Goal: Transaction & Acquisition: Purchase product/service

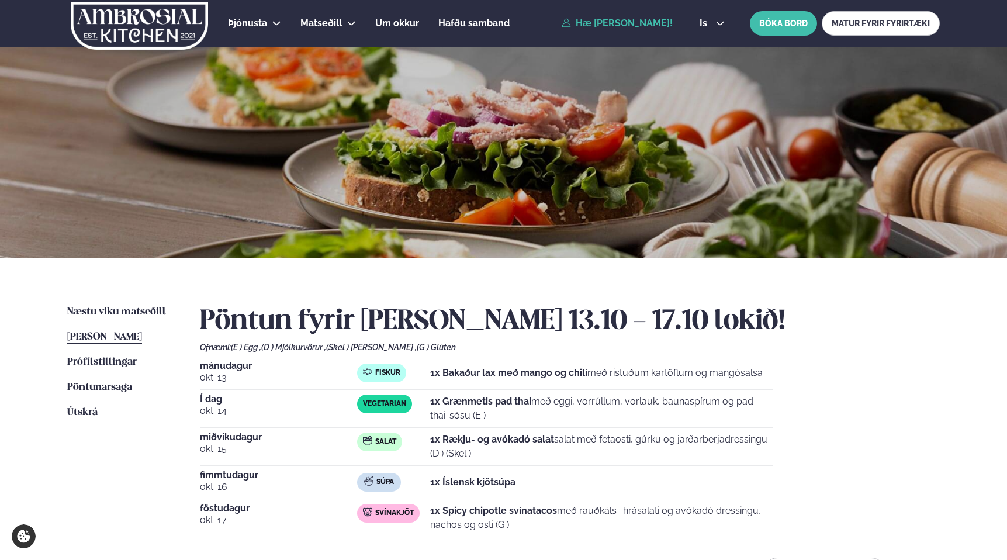
drag, startPoint x: 116, startPoint y: 299, endPoint x: 125, endPoint y: 303, distance: 8.9
click at [122, 302] on div "Næstu [PERSON_NAME] matseðill Næsta vika [PERSON_NAME] matseðill [PERSON_NAME] …" at bounding box center [503, 447] width 943 height 379
click at [124, 305] on div "Næstu [PERSON_NAME] matseðill Næsta vika [PERSON_NAME] matseðill [PERSON_NAME] …" at bounding box center [503, 447] width 943 height 379
click at [125, 306] on link "Næstu [PERSON_NAME] matseðill Næsta vika" at bounding box center [116, 312] width 99 height 14
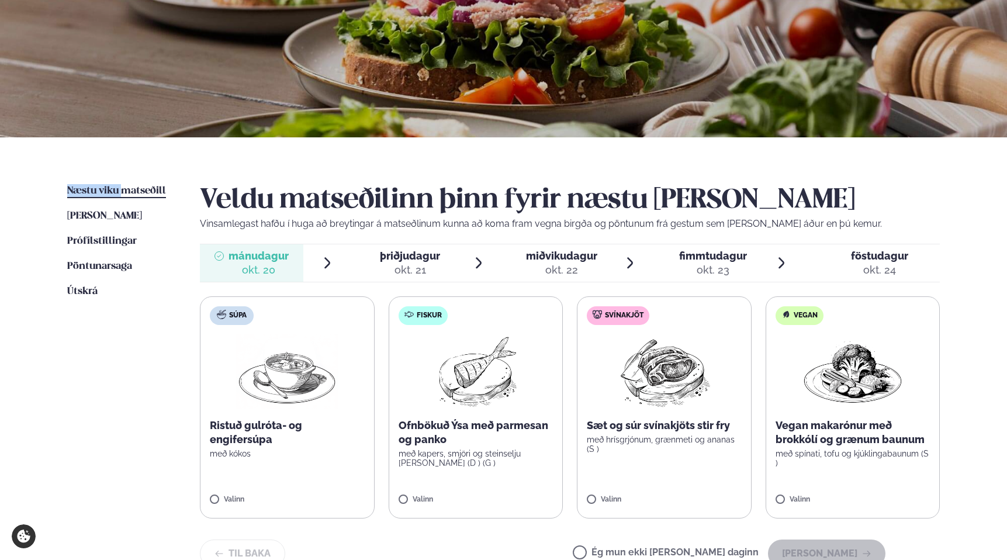
scroll to position [126, 0]
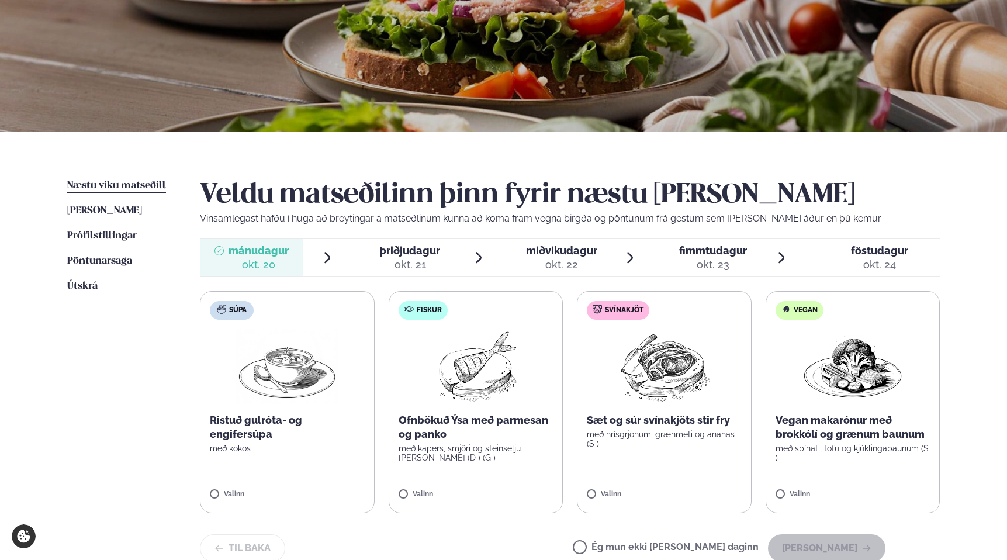
click at [437, 469] on label "Fiskur Ofnbökuð Ýsa með parmesan [PERSON_NAME] með kapers, smjöri og steinselju…" at bounding box center [476, 402] width 175 height 222
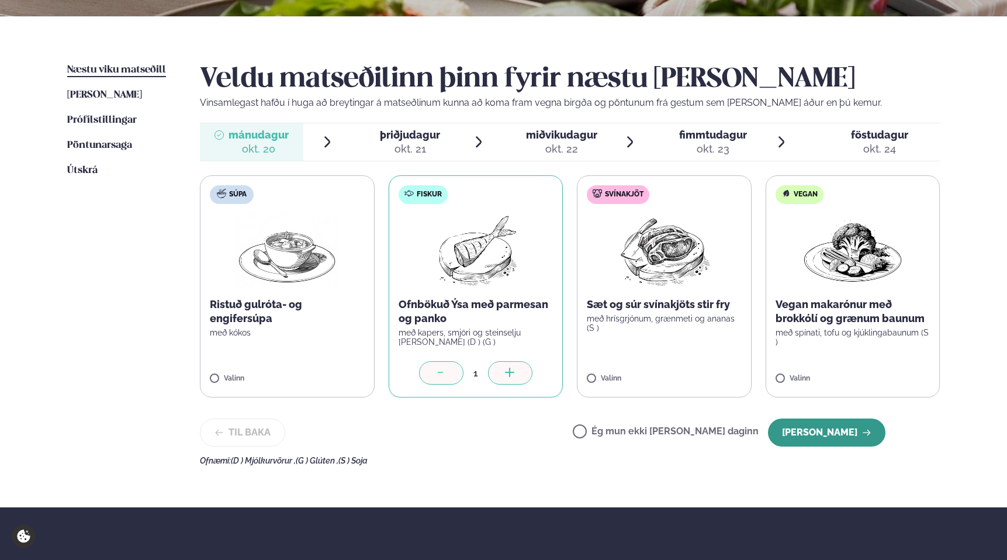
click at [840, 436] on button "[PERSON_NAME]" at bounding box center [827, 433] width 118 height 28
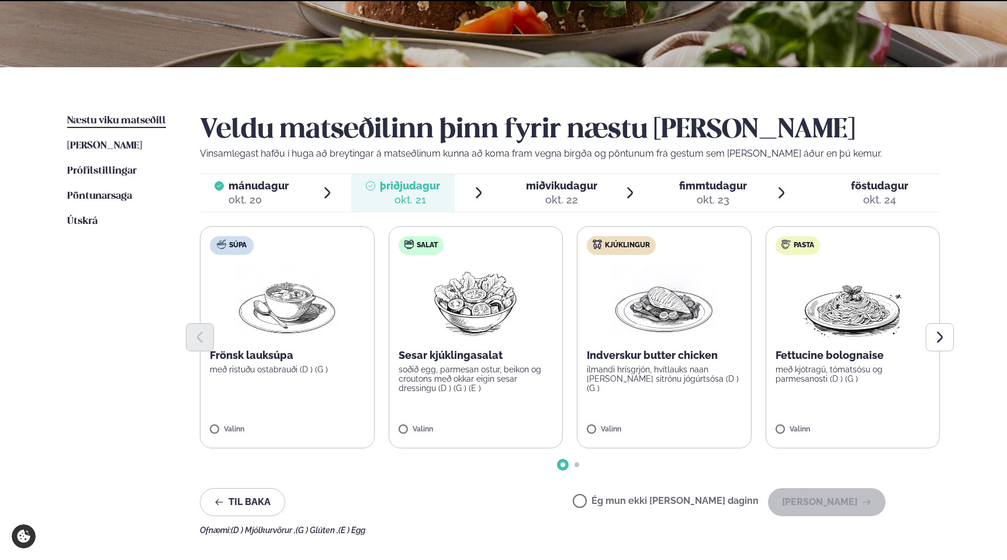
scroll to position [242, 0]
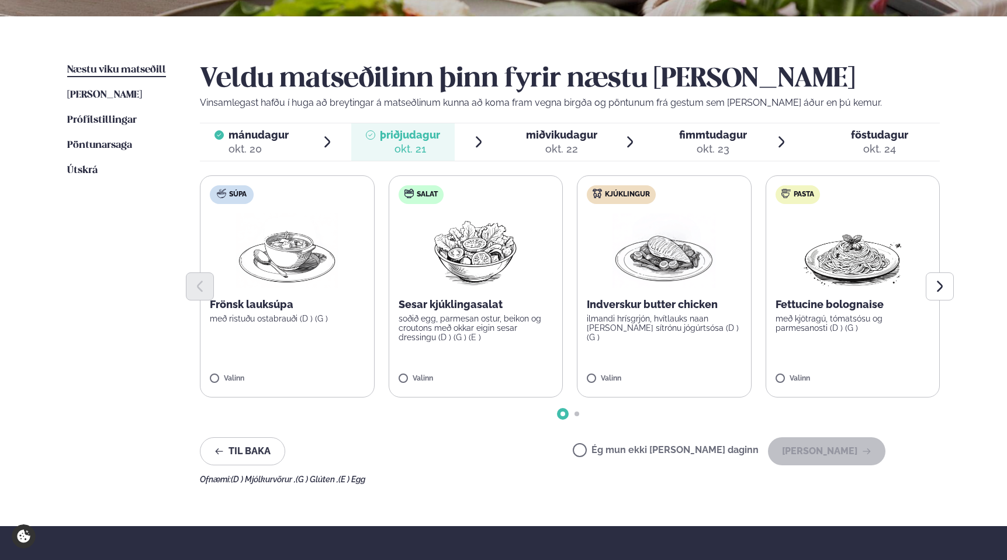
click at [341, 267] on label "Súpa Frönsk lauksúpa með ristuðu ostabrauði (D ) (G ) Valinn" at bounding box center [287, 286] width 175 height 222
click at [855, 458] on button "[PERSON_NAME]" at bounding box center [827, 451] width 118 height 28
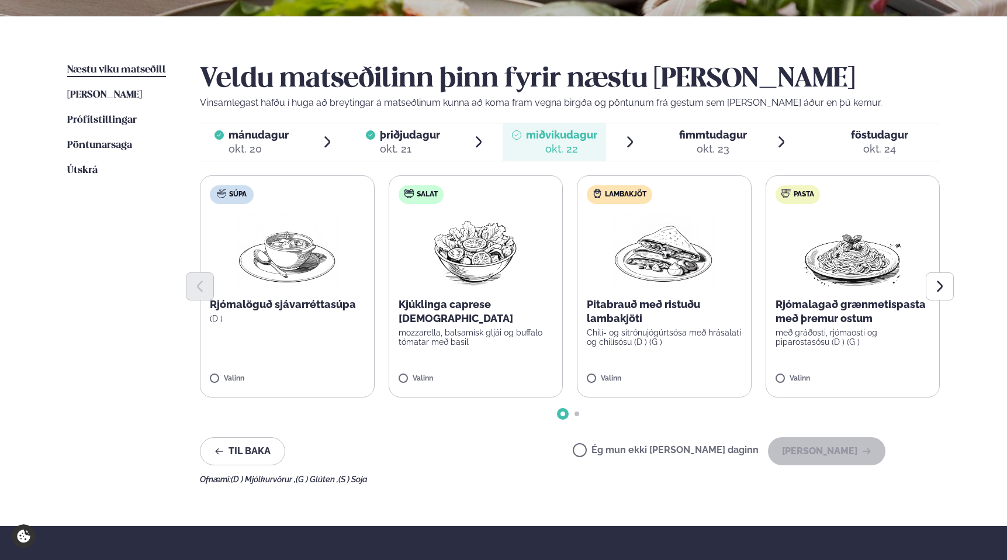
drag, startPoint x: 388, startPoint y: 275, endPoint x: 396, endPoint y: 277, distance: 9.1
click at [390, 276] on div at bounding box center [570, 286] width 740 height 28
click at [441, 279] on div at bounding box center [570, 286] width 740 height 28
click at [850, 446] on button "[PERSON_NAME]" at bounding box center [827, 451] width 118 height 28
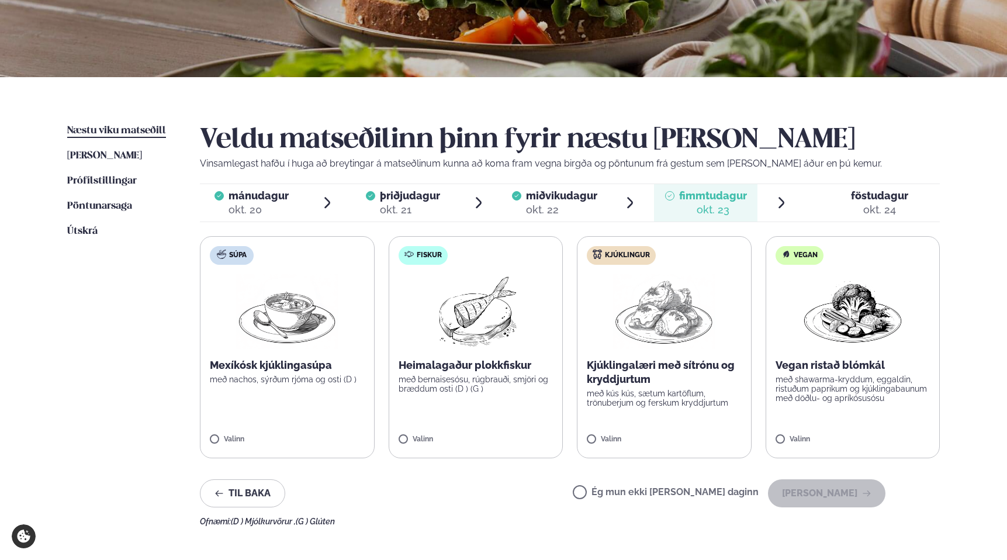
scroll to position [182, 0]
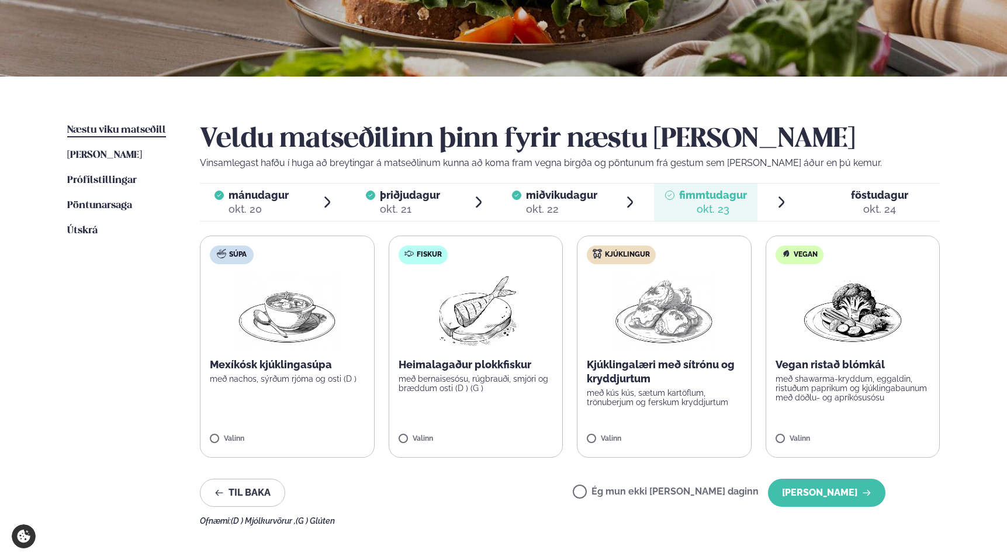
click at [624, 496] on label "Ég mun ekki [PERSON_NAME] daginn" at bounding box center [666, 493] width 186 height 12
drag, startPoint x: 623, startPoint y: 491, endPoint x: 618, endPoint y: 523, distance: 31.9
click at [622, 492] on label "Ég mun ekki [PERSON_NAME] daginn" at bounding box center [666, 493] width 186 height 12
click at [620, 492] on label "Ég mun ekki [PERSON_NAME] daginn" at bounding box center [666, 492] width 186 height 12
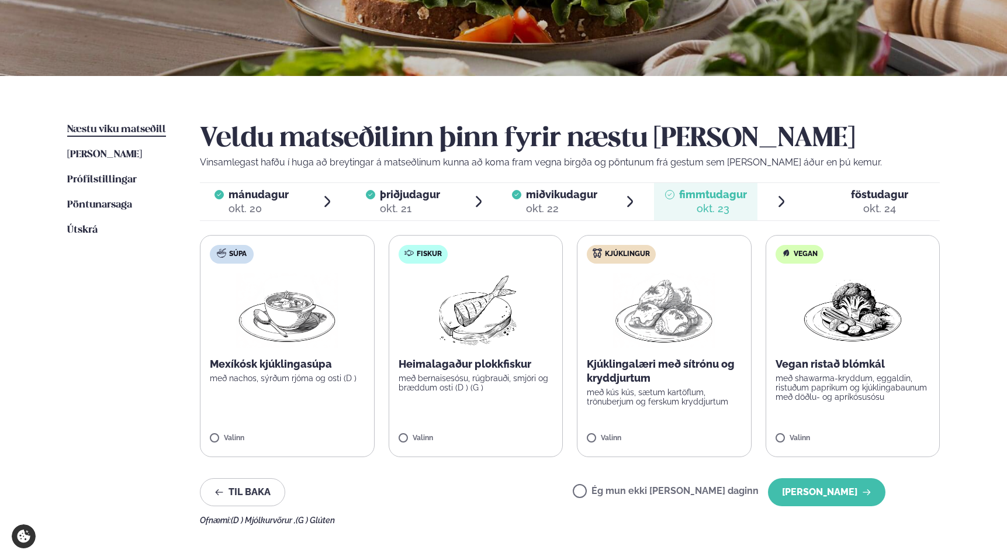
click at [648, 483] on div "Ég mun ekki [PERSON_NAME] daginn [PERSON_NAME]" at bounding box center [729, 492] width 313 height 28
click at [659, 490] on label "Ég mun ekki [PERSON_NAME] daginn" at bounding box center [666, 492] width 186 height 12
click at [221, 497] on button "Til baka" at bounding box center [242, 492] width 85 height 28
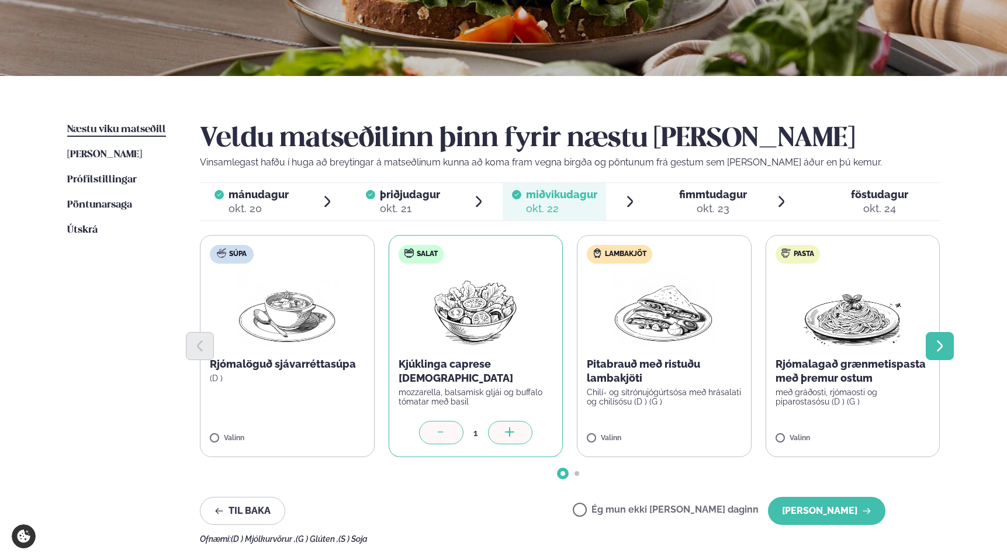
click at [945, 344] on icon "Next slide" at bounding box center [940, 346] width 14 height 14
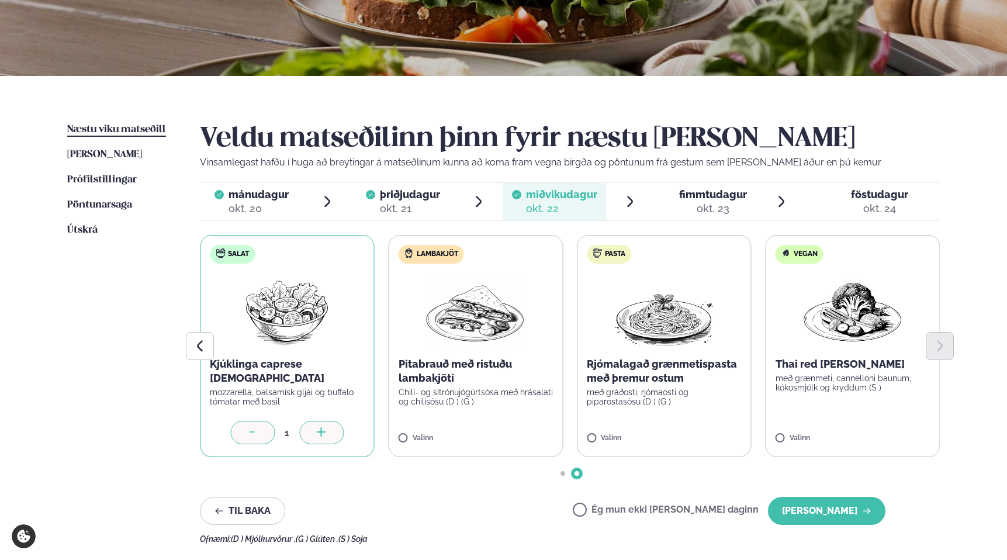
scroll to position [171, 0]
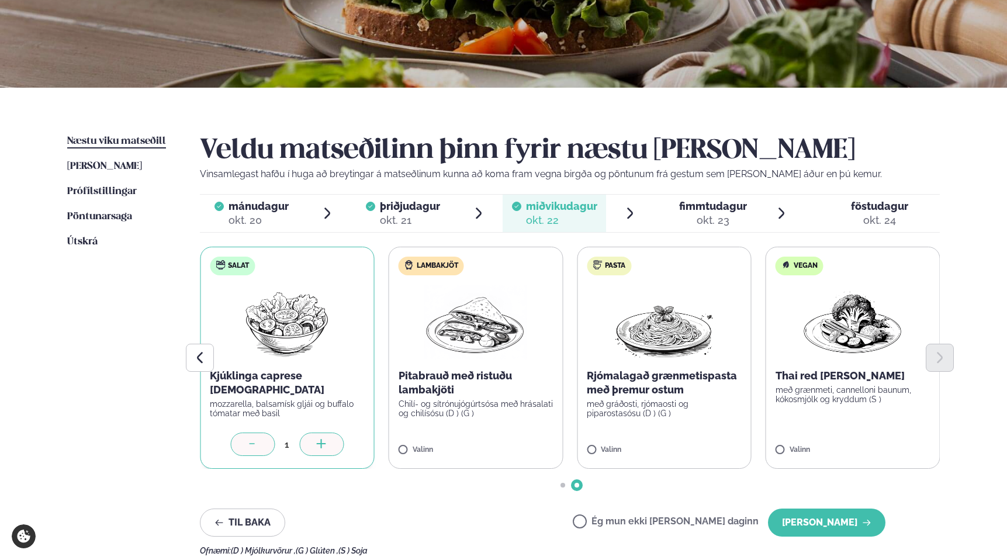
click at [265, 448] on div at bounding box center [252, 444] width 44 height 23
click at [244, 438] on div at bounding box center [252, 444] width 44 height 23
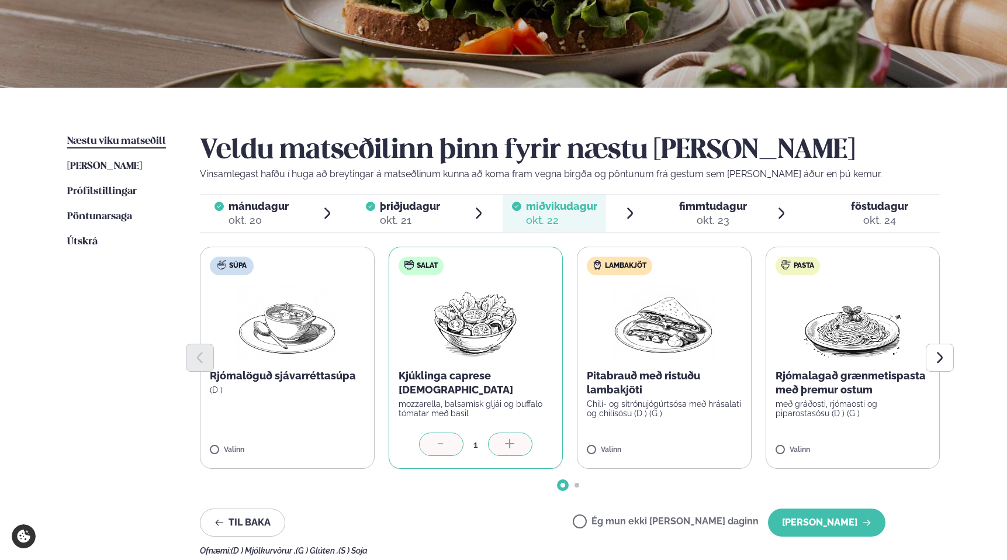
click at [452, 440] on div at bounding box center [441, 444] width 44 height 23
click at [456, 372] on p "Kjúklinga caprese [DEMOGRAPHIC_DATA]" at bounding box center [476, 383] width 155 height 28
click at [934, 353] on icon "Next slide" at bounding box center [940, 358] width 14 height 14
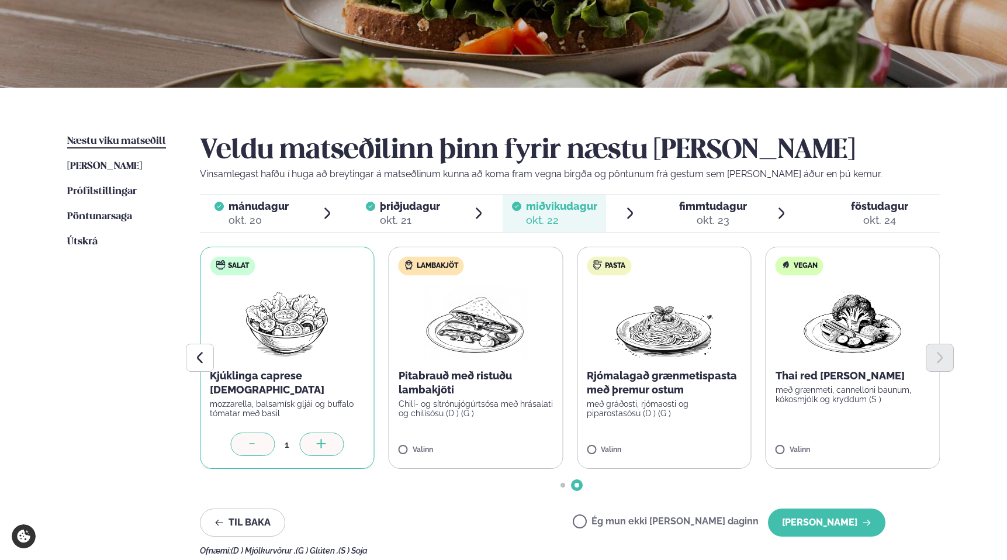
click at [845, 371] on div at bounding box center [570, 358] width 740 height 28
click at [818, 350] on div at bounding box center [570, 358] width 740 height 28
click at [825, 397] on p "með grænmeti, cannelloni baunum, kókosmjólk og kryddum (S )" at bounding box center [853, 394] width 155 height 19
click at [866, 393] on p "með grænmeti, cannelloni baunum, kókosmjólk og kryddum (S )" at bounding box center [853, 394] width 155 height 19
click at [246, 442] on div at bounding box center [252, 444] width 44 height 23
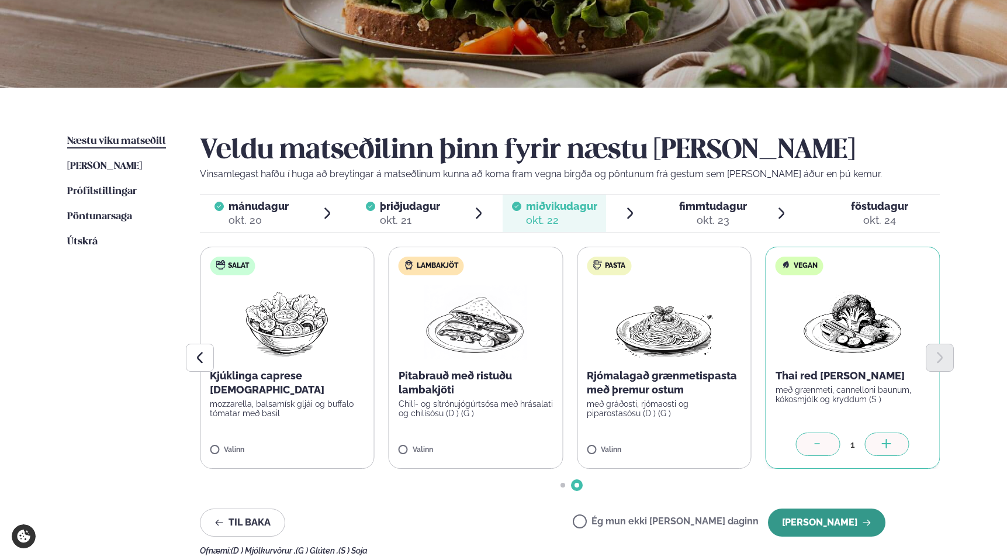
click at [826, 525] on button "[PERSON_NAME]" at bounding box center [827, 523] width 118 height 28
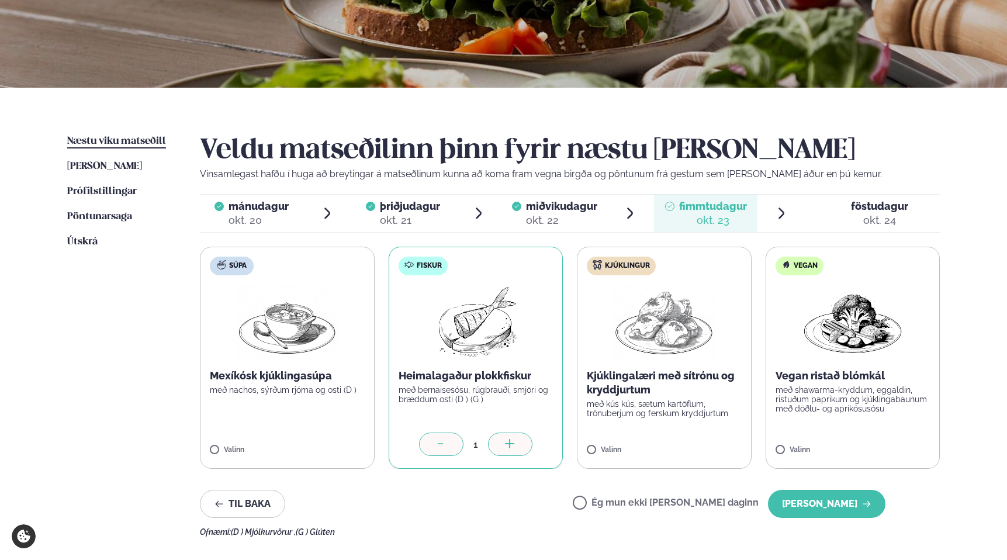
drag, startPoint x: 810, startPoint y: 478, endPoint x: 814, endPoint y: 482, distance: 6.2
click at [810, 479] on div "Veldu matseðilinn þinn fyrir næstu [PERSON_NAME] Vinsamlegast hafðu í huga að b…" at bounding box center [570, 335] width 740 height 402
click at [826, 496] on button "[PERSON_NAME]" at bounding box center [827, 504] width 118 height 28
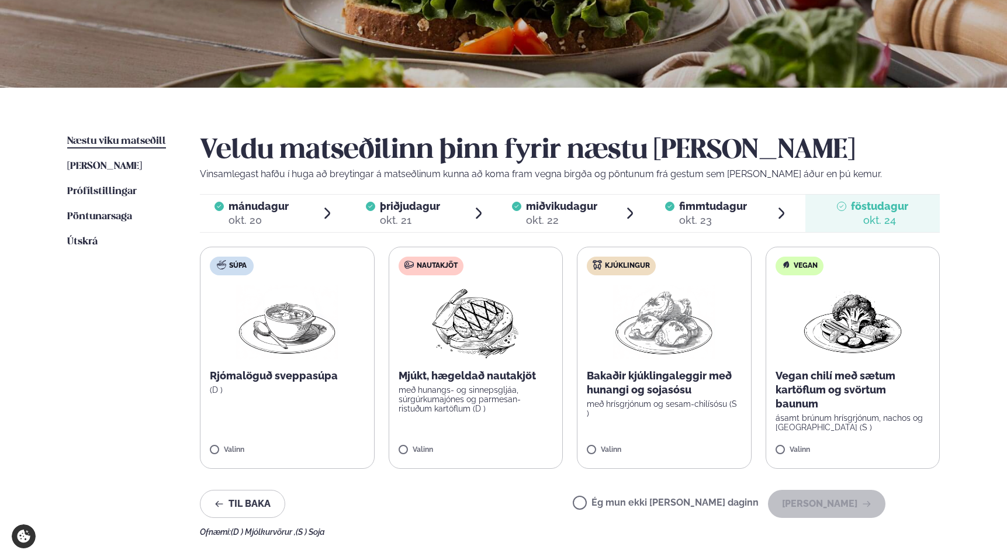
click at [447, 436] on label "Nautakjöt Mjúkt, hægeldað nautakjöt með hunangs- og sinnepsgljáa, súrgúrkumajón…" at bounding box center [476, 358] width 175 height 222
click at [845, 511] on button "[PERSON_NAME]" at bounding box center [827, 504] width 118 height 28
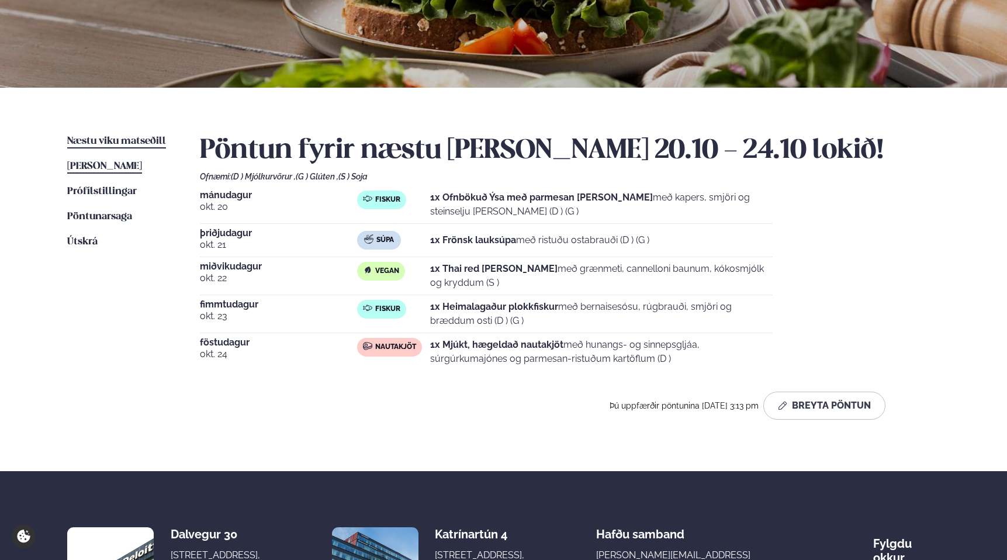
click at [80, 166] on span "[PERSON_NAME]" at bounding box center [104, 166] width 75 height 10
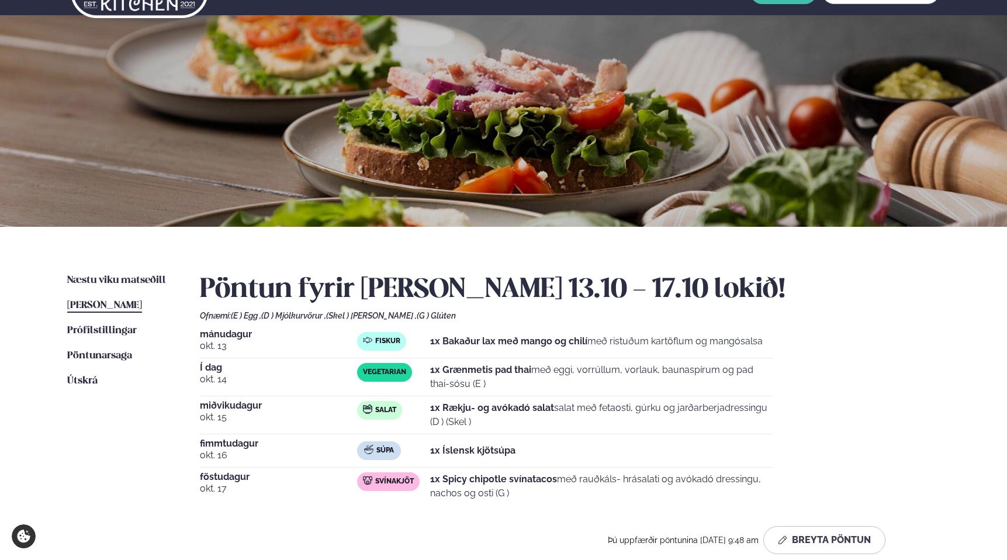
scroll to position [25, 0]
